Goal: Navigation & Orientation: Find specific page/section

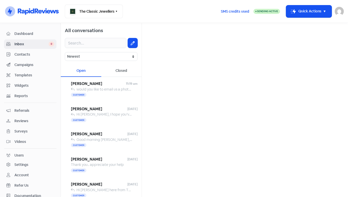
click at [41, 43] on span "Inbox" at bounding box center [31, 44] width 34 height 5
click at [34, 35] on span "Dashboard" at bounding box center [34, 33] width 40 height 5
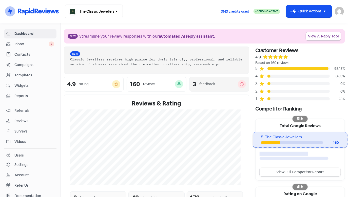
click at [205, 87] on div "3 feedback" at bounding box center [219, 84] width 53 height 8
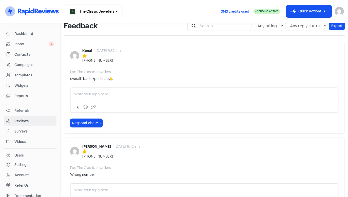
scroll to position [5, 0]
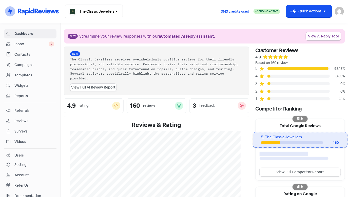
click at [27, 46] on span "Inbox" at bounding box center [31, 44] width 34 height 5
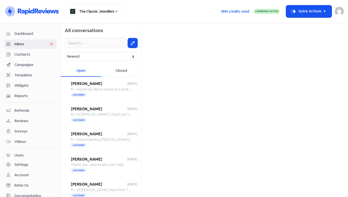
click at [26, 35] on span "Dashboard" at bounding box center [34, 33] width 40 height 5
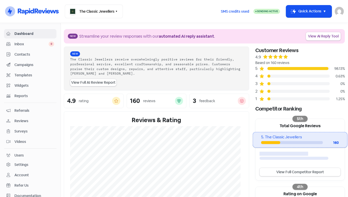
click at [31, 44] on span "Inbox" at bounding box center [31, 44] width 34 height 5
